Goal: Communication & Community: Answer question/provide support

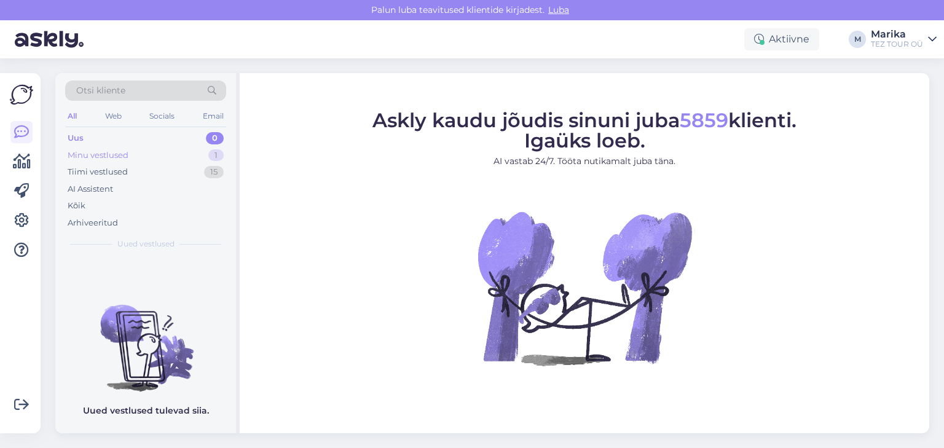
click at [115, 151] on div "Minu vestlused" at bounding box center [98, 155] width 61 height 12
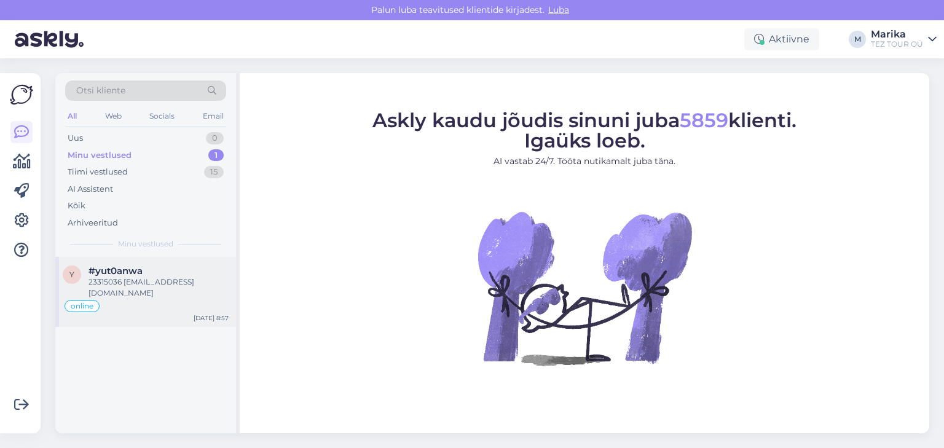
click at [141, 265] on span "#yut0anwa" at bounding box center [115, 270] width 54 height 11
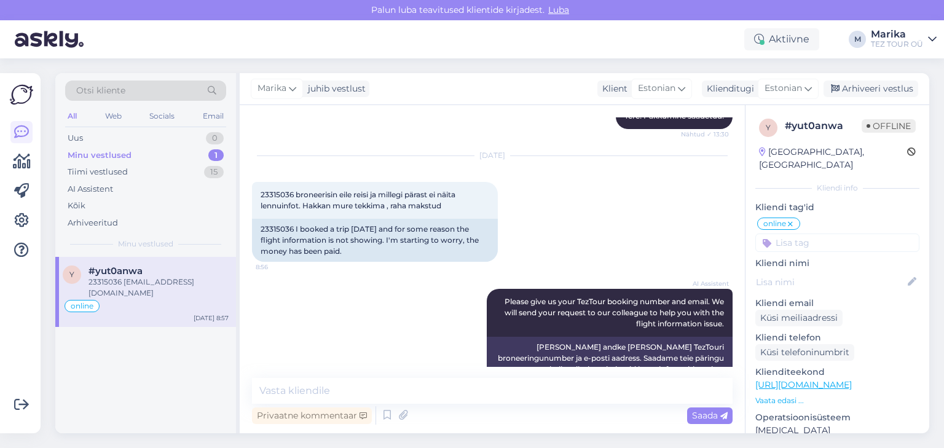
scroll to position [1041, 0]
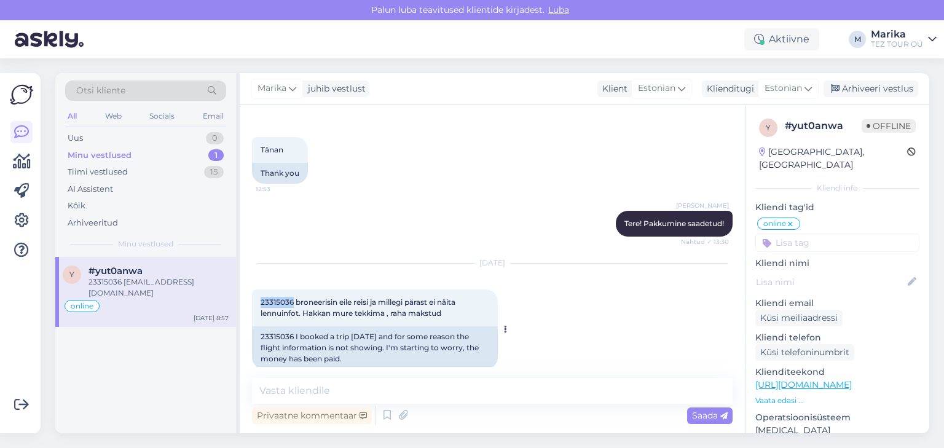
drag, startPoint x: 294, startPoint y: 289, endPoint x: 257, endPoint y: 287, distance: 36.9
click at [257, 289] on div "23315036 broneerisin eile [PERSON_NAME] millegi pärast ei näita lennuinfot. Hak…" at bounding box center [375, 307] width 246 height 37
copy span "23315036"
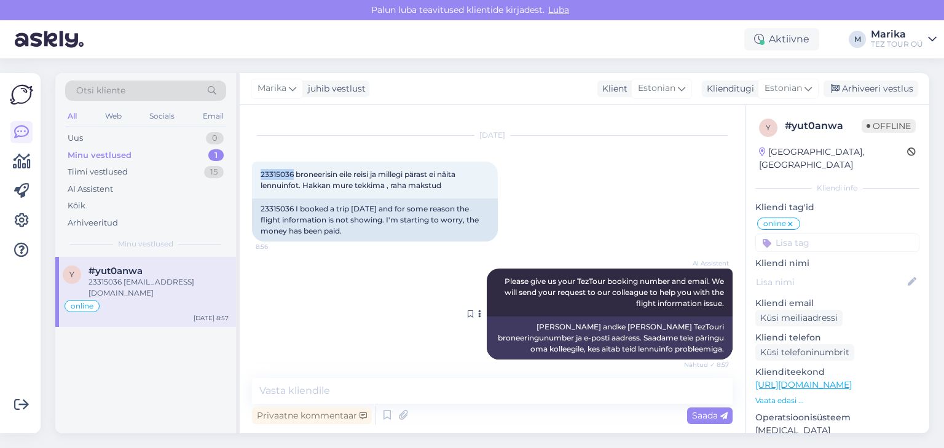
scroll to position [1237, 0]
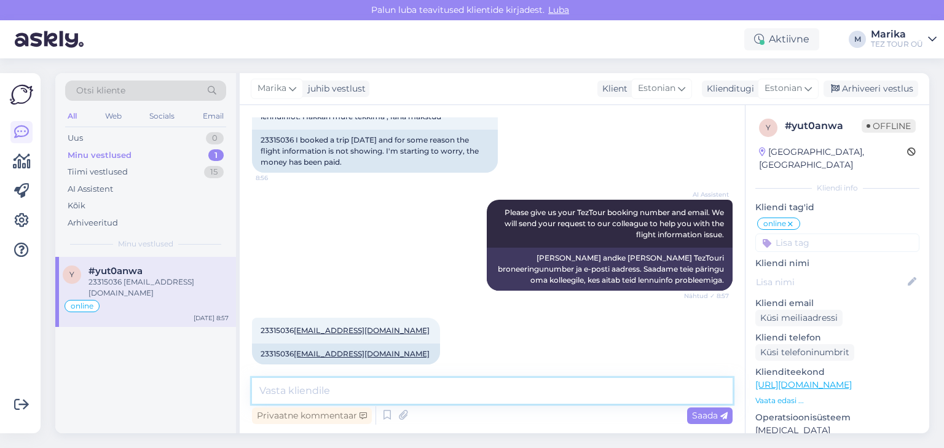
click at [444, 394] on textarea at bounding box center [492, 391] width 480 height 26
drag, startPoint x: 444, startPoint y: 391, endPoint x: 297, endPoint y: 382, distance: 146.5
click at [297, 382] on textarea "Tere!" at bounding box center [492, 391] width 480 height 26
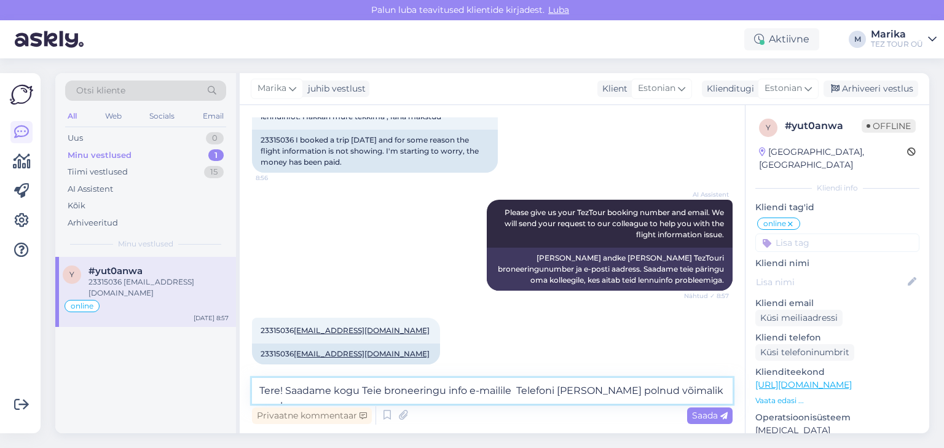
click at [519, 388] on textarea "Tere! Saadame kogu Teie broneeringu info e-mailile Telefoni [PERSON_NAME] polnu…" at bounding box center [492, 391] width 480 height 26
drag, startPoint x: 697, startPoint y: 391, endPoint x: 472, endPoint y: 391, distance: 224.9
click at [472, 391] on textarea "Tere! Saadame kogu Teie broneeringu info e-mailile Telefoni [PERSON_NAME] polnu…" at bounding box center [492, 391] width 480 height 26
type textarea "Tere! Olete teinud broneeringu ainult majutusele."
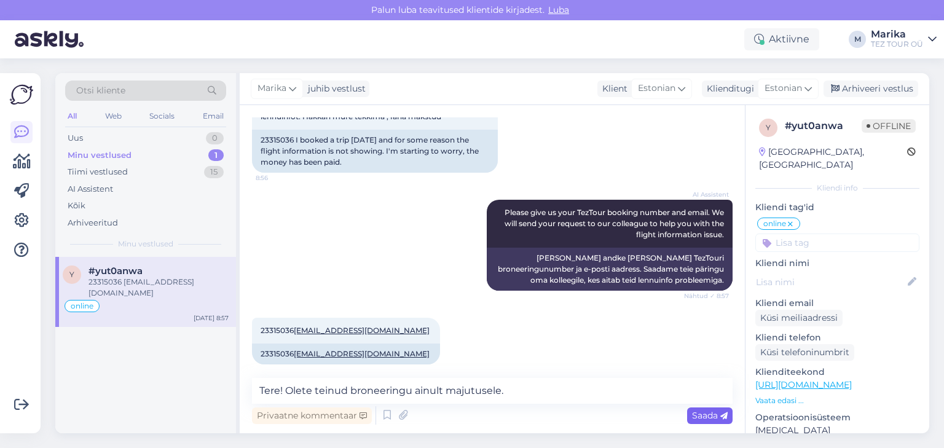
click at [710, 414] on span "Saada" at bounding box center [710, 415] width 36 height 11
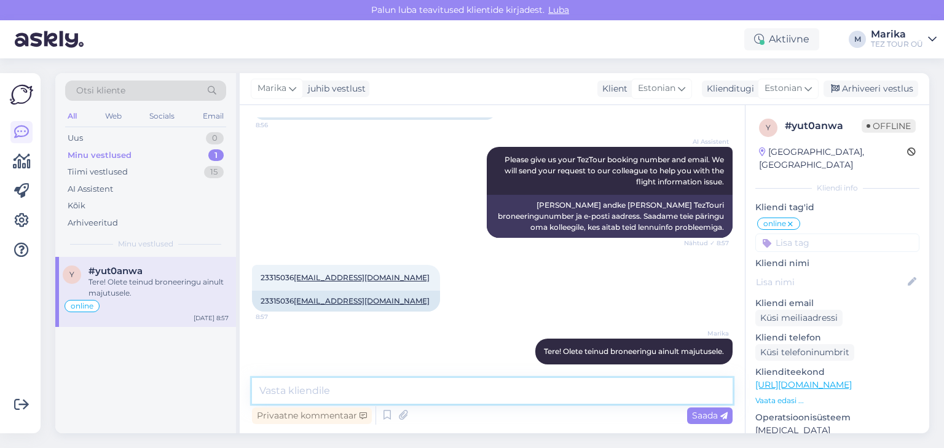
click at [630, 390] on textarea at bounding box center [492, 391] width 480 height 26
type textarea "Mitte tervele reisipaketile."
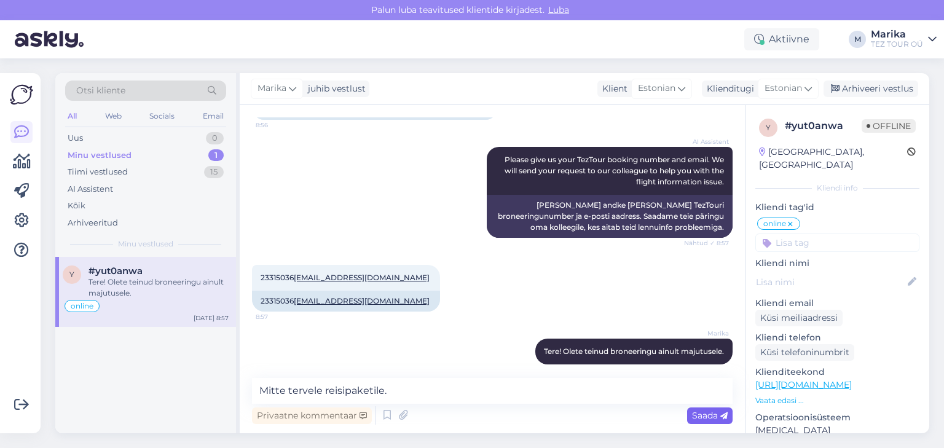
click at [707, 417] on span "Saada" at bounding box center [710, 415] width 36 height 11
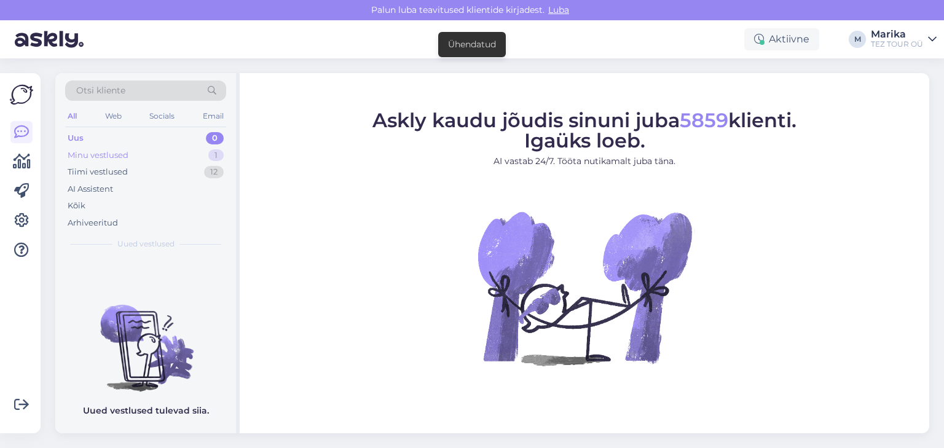
click at [112, 150] on div "Minu vestlused" at bounding box center [98, 155] width 61 height 12
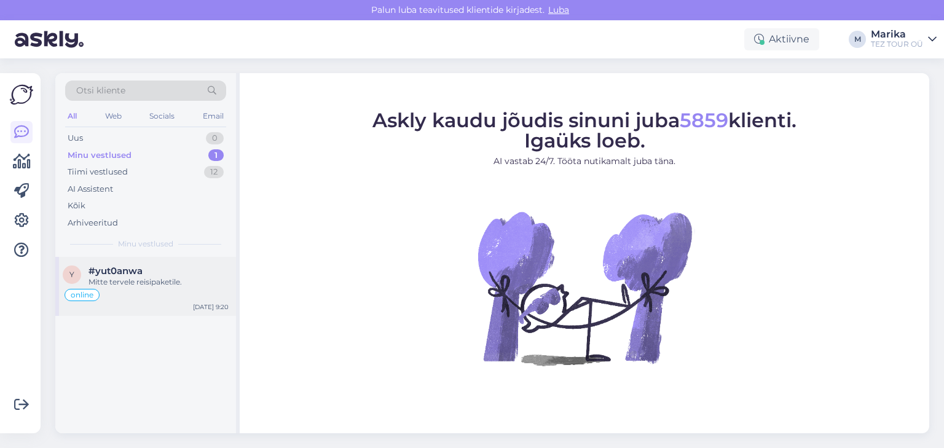
click at [178, 280] on div "Mitte tervele reisipaketile." at bounding box center [158, 281] width 140 height 11
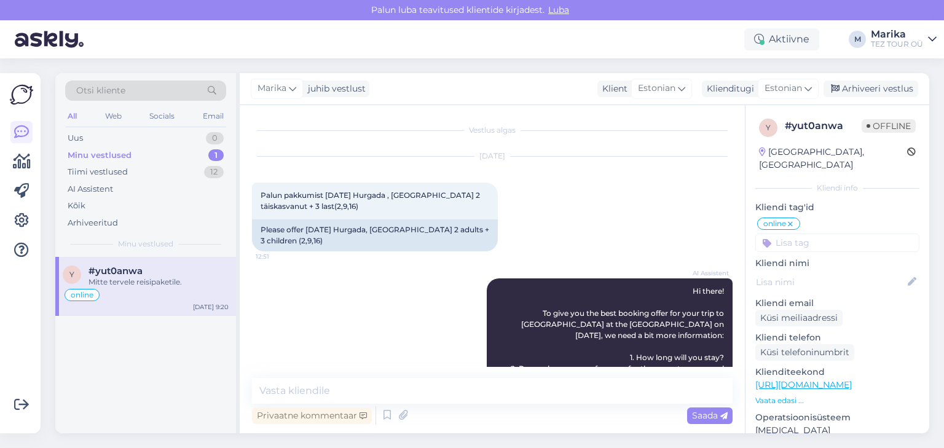
scroll to position [1343, 0]
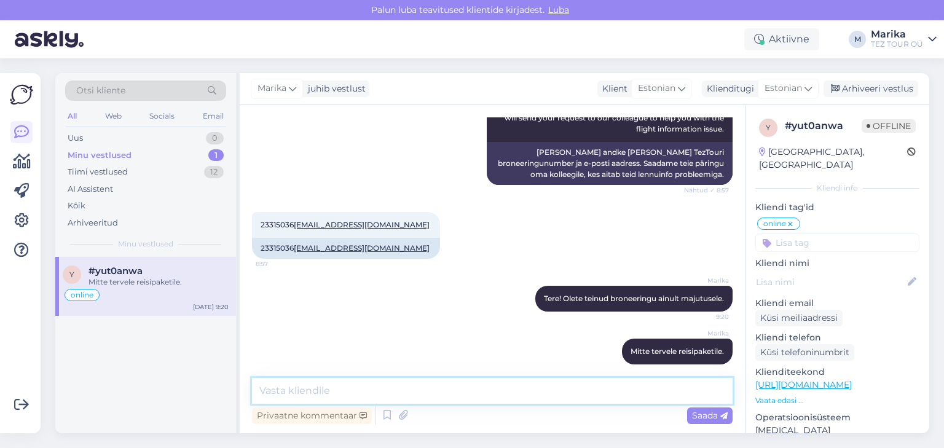
click at [512, 397] on textarea at bounding box center [492, 391] width 480 height 26
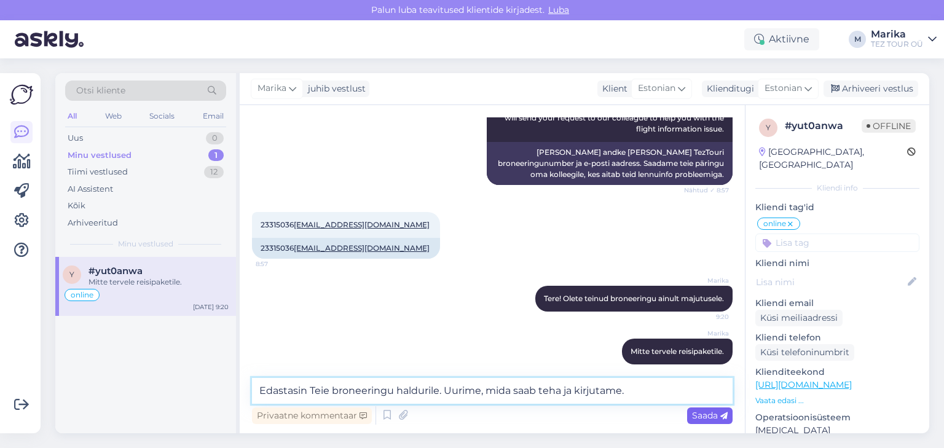
type textarea "Edastasin Teie broneeringu haldurile. Uurime, mida saab teha ja kirjutame."
click at [692, 415] on span "Saada" at bounding box center [710, 415] width 36 height 11
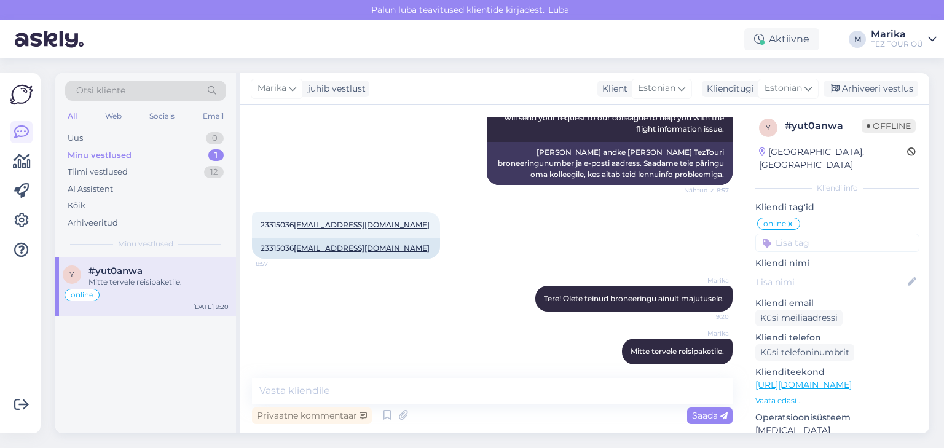
scroll to position [1407, 0]
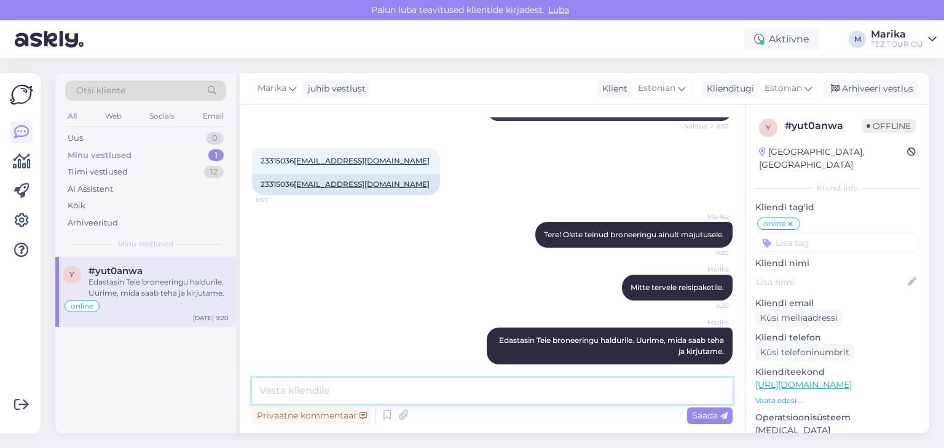
click at [310, 386] on textarea at bounding box center [492, 391] width 480 height 26
click at [311, 388] on textarea at bounding box center [492, 391] width 480 height 26
type textarea "Anname vastuse Teie e-mailile."
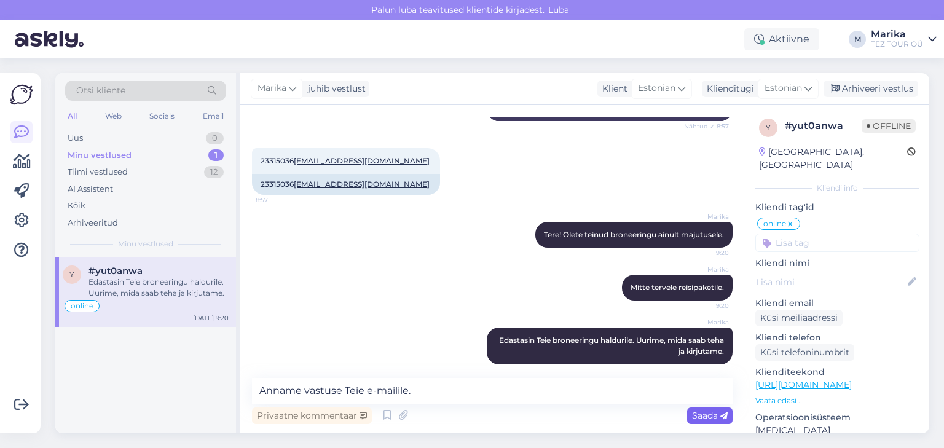
click at [698, 412] on span "Saada" at bounding box center [710, 415] width 36 height 11
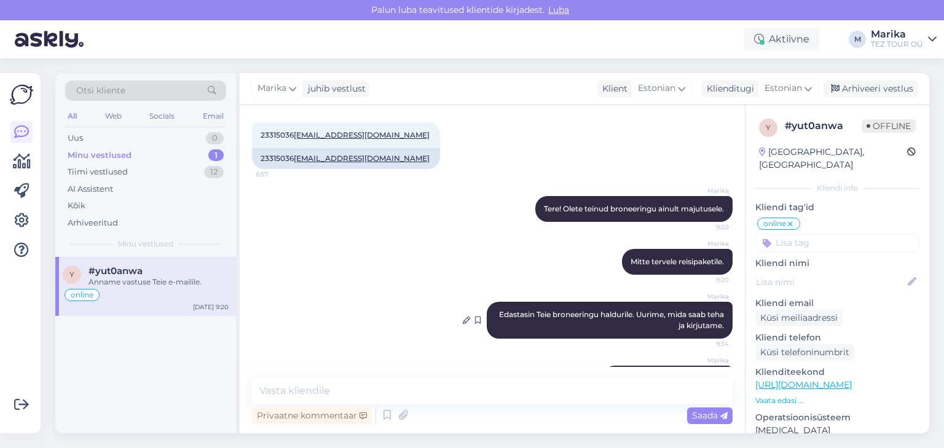
scroll to position [1460, 0]
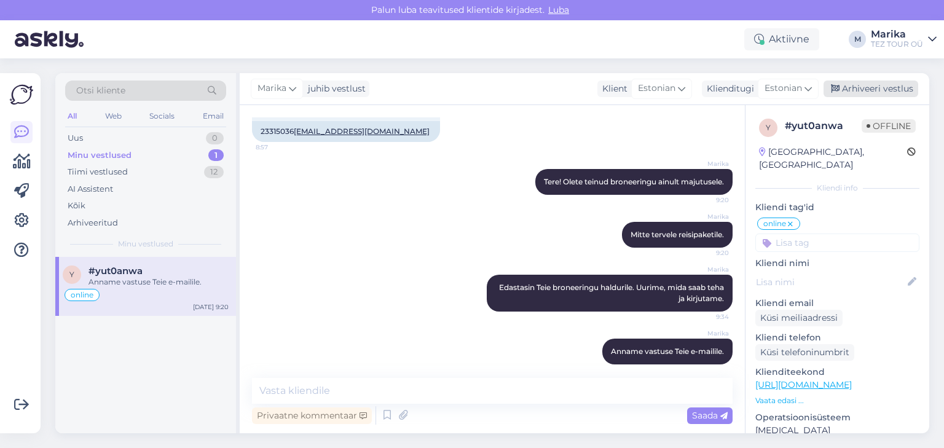
click at [871, 87] on div "Arhiveeri vestlus" at bounding box center [870, 88] width 95 height 17
